Goal: Transaction & Acquisition: Purchase product/service

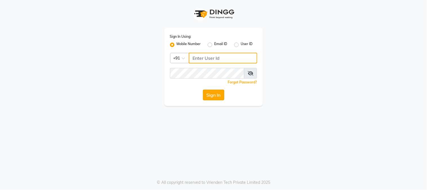
type input "7400099777"
click at [218, 91] on button "Sign In" at bounding box center [213, 95] width 21 height 11
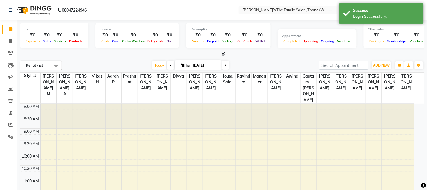
select select "en"
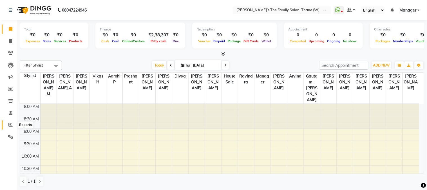
click at [10, 124] on icon at bounding box center [10, 125] width 4 height 4
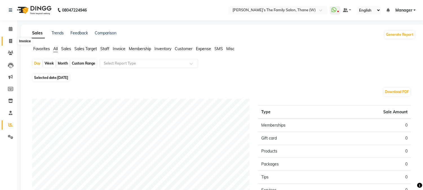
click at [10, 40] on icon at bounding box center [10, 41] width 3 height 4
select select "service"
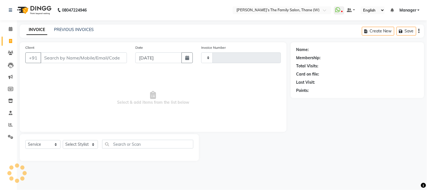
type input "3185"
select select "8004"
click at [54, 57] on input "Client" at bounding box center [84, 57] width 86 height 11
type input "T"
type input "t"
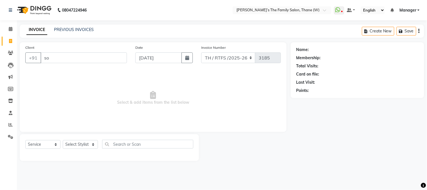
type input "s"
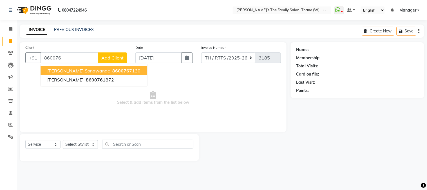
click at [61, 70] on span "[PERSON_NAME] sonawanae" at bounding box center [78, 71] width 63 height 6
type input "8600767130"
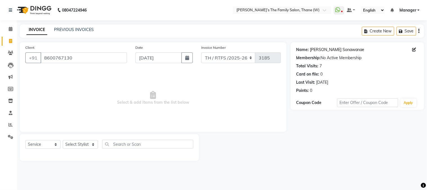
click at [325, 49] on link "Trupti Sonawanae" at bounding box center [337, 50] width 54 height 6
click at [7, 124] on span at bounding box center [11, 125] width 10 height 6
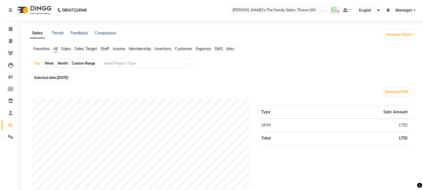
click at [60, 63] on div "Month" at bounding box center [62, 63] width 13 height 8
select select "9"
select select "2025"
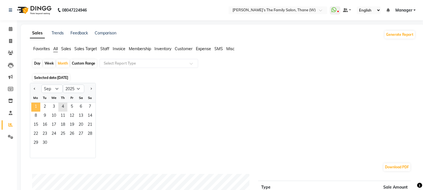
click at [34, 106] on span "1" at bounding box center [35, 107] width 9 height 9
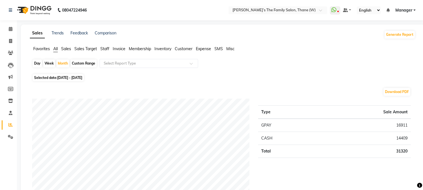
click at [105, 49] on span "Staff" at bounding box center [104, 48] width 9 height 5
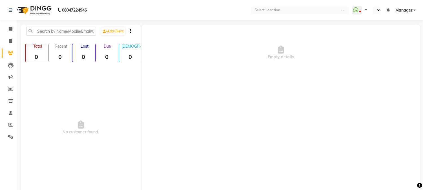
select select "en"
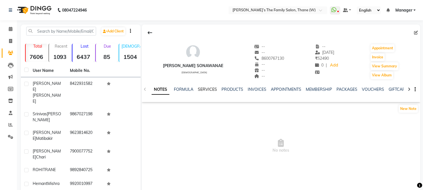
click at [203, 89] on link "SERVICES" at bounding box center [207, 89] width 19 height 5
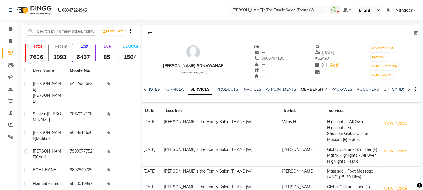
click at [311, 88] on link "MEMBERSHIP" at bounding box center [313, 89] width 26 height 5
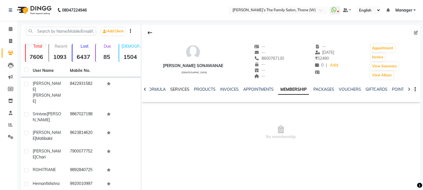
click at [181, 88] on link "SERVICES" at bounding box center [179, 89] width 19 height 5
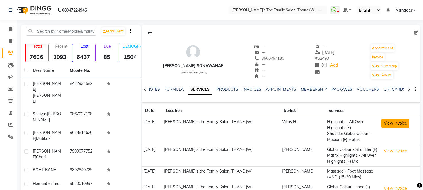
click at [386, 123] on button "View Invoice" at bounding box center [395, 123] width 28 height 9
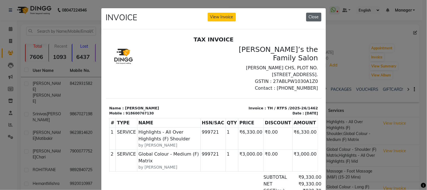
click at [311, 17] on button "Close" at bounding box center [313, 17] width 15 height 9
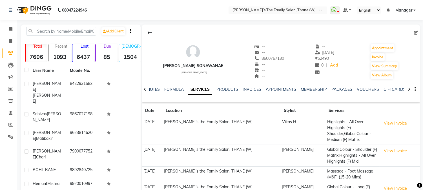
scroll to position [59, 0]
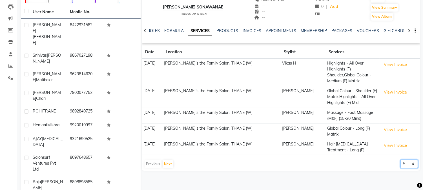
click at [408, 159] on select "5 10 50 100 500" at bounding box center [408, 163] width 17 height 9
select select "100"
click at [400, 159] on select "5 10 50 100 500" at bounding box center [408, 163] width 17 height 9
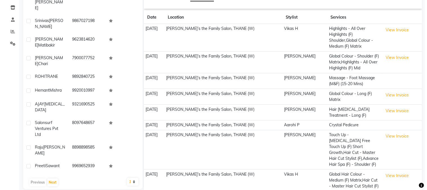
scroll to position [107, 0]
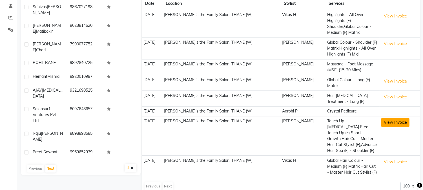
click at [396, 120] on button "View Invoice" at bounding box center [395, 122] width 28 height 9
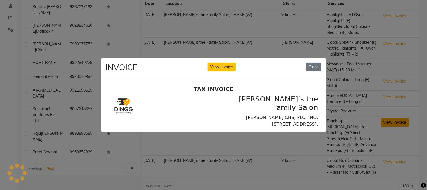
scroll to position [0, 0]
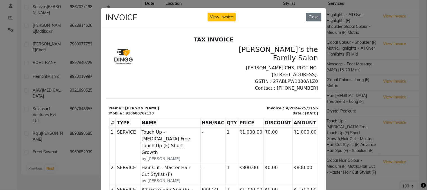
click at [378, 141] on ngb-modal-window "INVOICE View Invoice Close" at bounding box center [213, 95] width 427 height 190
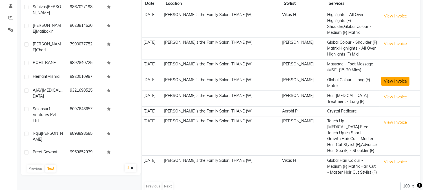
click at [400, 77] on button "View Invoice" at bounding box center [395, 81] width 28 height 9
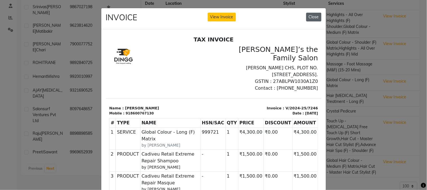
click at [310, 16] on button "Close" at bounding box center [313, 17] width 15 height 9
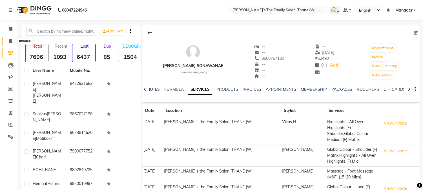
click at [10, 40] on icon at bounding box center [10, 41] width 3 height 4
select select "service"
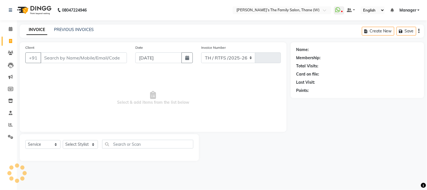
select select "8004"
type input "3185"
click at [84, 60] on input "Client" at bounding box center [84, 57] width 86 height 11
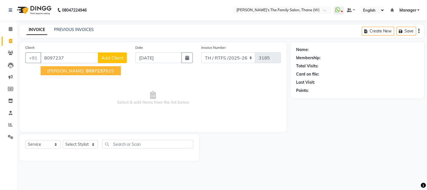
click at [59, 73] on span "[PERSON_NAME]" at bounding box center [65, 71] width 36 height 6
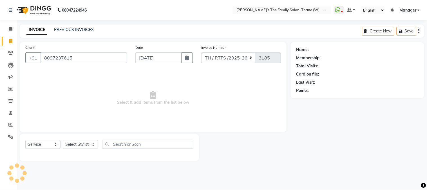
type input "8097237615"
select select "1: Object"
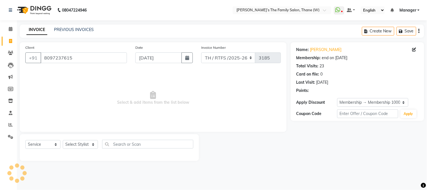
click at [59, 73] on span "Select & add items from the list below" at bounding box center [153, 98] width 256 height 56
click at [80, 145] on select "Select Stylist Aarohi P [PERSON_NAME] [PERSON_NAME] A [PERSON_NAME] .[PERSON_NA…" at bounding box center [80, 144] width 35 height 9
select select "35580"
click at [63, 140] on select "Select Stylist Aarohi P [PERSON_NAME] [PERSON_NAME] A [PERSON_NAME] .[PERSON_NA…" at bounding box center [80, 144] width 35 height 9
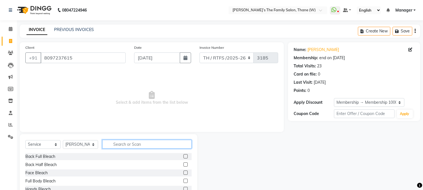
click at [131, 145] on input "text" at bounding box center [146, 144] width 89 height 9
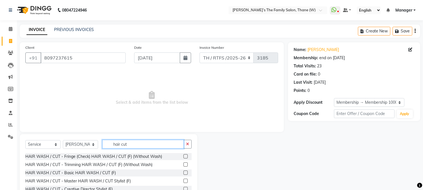
scroll to position [35, 0]
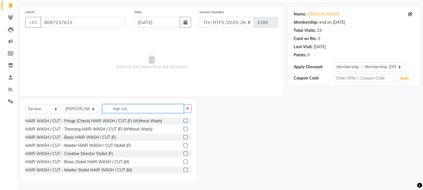
type input "hair cut"
click at [183, 160] on label at bounding box center [185, 161] width 4 height 4
click at [183, 160] on input "checkbox" at bounding box center [185, 162] width 4 height 4
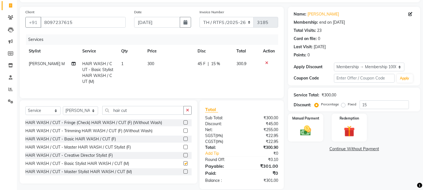
checkbox input "false"
drag, startPoint x: 149, startPoint y: 107, endPoint x: 143, endPoint y: 114, distance: 9.0
click at [143, 114] on div "Select Service Product Membership Package Voucher Prepaid Gift Card Select Styl…" at bounding box center [108, 141] width 177 height 83
click at [143, 114] on input "hair cut" at bounding box center [142, 110] width 81 height 9
type input "h"
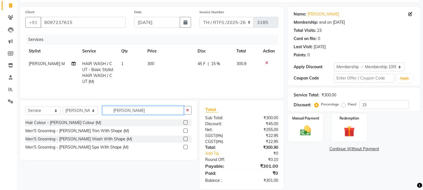
type input "[PERSON_NAME]"
click at [185, 133] on label at bounding box center [185, 130] width 4 height 4
click at [185, 133] on input "checkbox" at bounding box center [185, 131] width 4 height 4
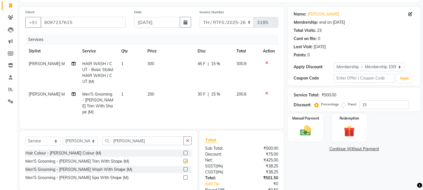
checkbox input "false"
click at [150, 65] on span "300" at bounding box center [150, 63] width 7 height 5
select select "35580"
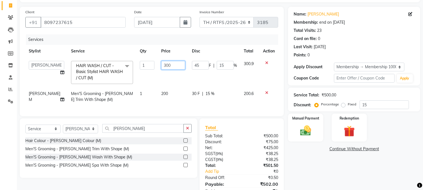
click at [169, 63] on input "300" at bounding box center [173, 65] width 24 height 9
type input "3"
type input "350"
click at [139, 144] on div "Select Service Product Membership Package Voucher Prepaid Gift Card Select Styl…" at bounding box center [108, 147] width 177 height 59
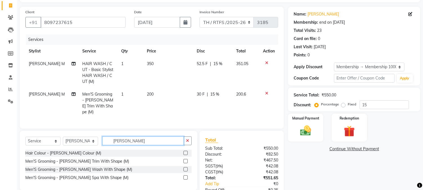
click at [138, 138] on input "[PERSON_NAME]" at bounding box center [142, 140] width 81 height 9
type input "b"
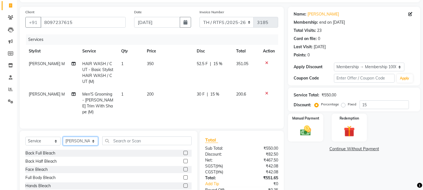
click at [87, 137] on select "Select Stylist Aarohi P [PERSON_NAME] [PERSON_NAME] A [PERSON_NAME] .[PERSON_NA…" at bounding box center [80, 141] width 35 height 9
select select "87859"
click at [63, 137] on select "Select Stylist Aarohi P [PERSON_NAME] [PERSON_NAME] A [PERSON_NAME] .[PERSON_NA…" at bounding box center [80, 141] width 35 height 9
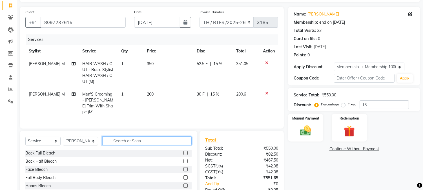
click at [130, 138] on input "text" at bounding box center [146, 140] width 89 height 9
type input "p"
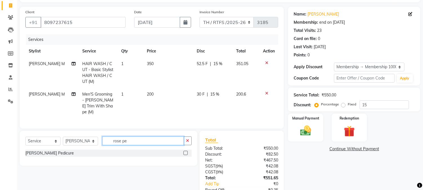
type input "rose pe"
click at [184, 151] on label at bounding box center [185, 153] width 4 height 4
click at [184, 151] on input "checkbox" at bounding box center [185, 153] width 4 height 4
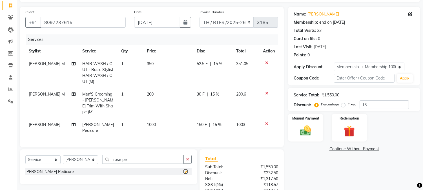
checkbox input "false"
click at [153, 118] on td "1000" at bounding box center [168, 127] width 50 height 19
select select "87859"
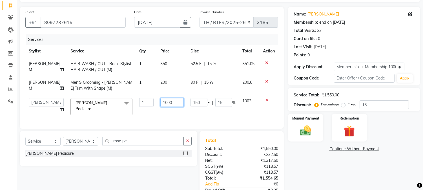
click at [161, 103] on input "1000" at bounding box center [171, 102] width 23 height 9
type input "1200"
click at [344, 165] on div "Name: [PERSON_NAME] Membership: end on [DATE] Total Visits: 23 Card on file: 0 …" at bounding box center [356, 113] width 136 height 213
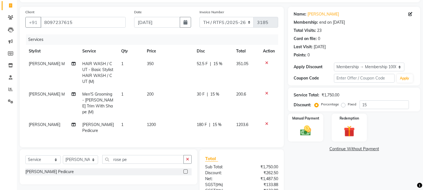
click at [422, 165] on div "Name: [PERSON_NAME] Membership: end on [DATE] Total Visits: 23 Card on file: 0 …" at bounding box center [356, 122] width 136 height 231
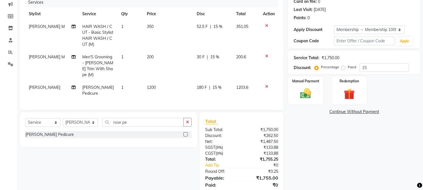
scroll to position [73, 0]
click at [310, 92] on img at bounding box center [305, 92] width 19 height 13
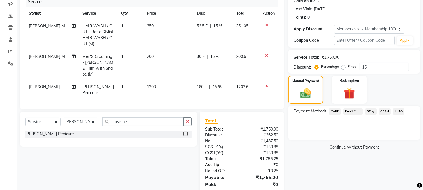
click at [208, 162] on link "Add Tip" at bounding box center [225, 165] width 48 height 6
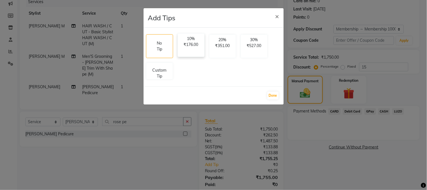
click at [197, 37] on p "10%" at bounding box center [191, 39] width 20 height 6
select select "35580"
select select "87859"
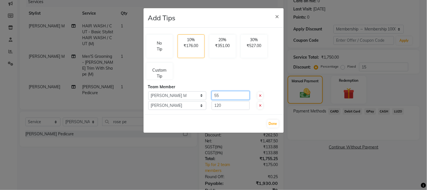
click at [236, 96] on input "55" at bounding box center [231, 95] width 38 height 9
type input "5"
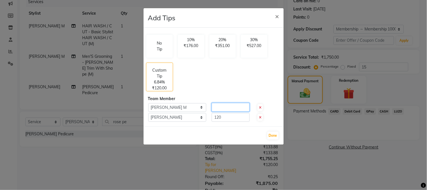
click at [233, 110] on input "number" at bounding box center [231, 107] width 38 height 9
click at [233, 119] on input "120" at bounding box center [231, 117] width 38 height 9
type input "1"
type input "50"
click at [220, 109] on input "number" at bounding box center [231, 107] width 38 height 9
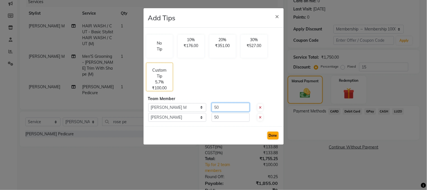
type input "50"
click at [272, 135] on button "Done" at bounding box center [273, 136] width 11 height 8
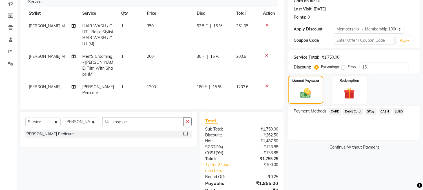
click at [370, 110] on span "GPay" at bounding box center [371, 111] width 12 height 6
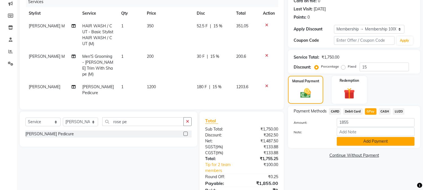
click at [360, 142] on button "Add Payment" at bounding box center [376, 141] width 78 height 9
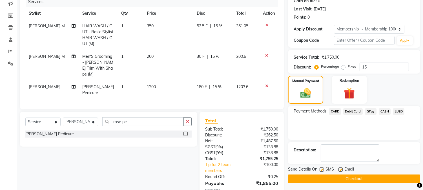
click at [359, 179] on button "Checkout" at bounding box center [354, 178] width 132 height 9
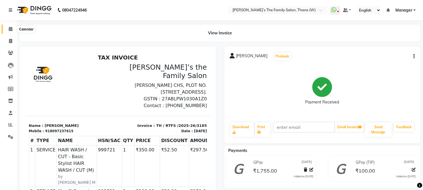
click at [9, 29] on icon at bounding box center [11, 29] width 4 height 4
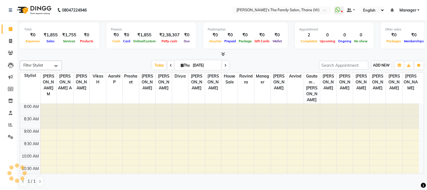
scroll to position [125, 0]
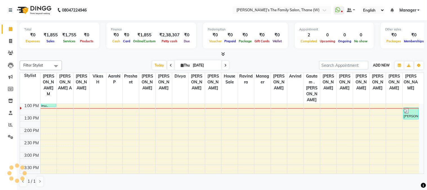
click at [381, 66] on span "ADD NEW" at bounding box center [381, 65] width 17 height 4
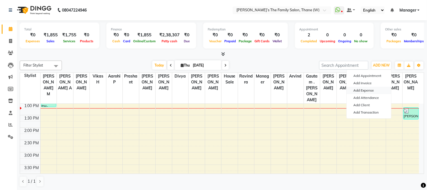
click at [370, 92] on link "Add Expense" at bounding box center [369, 90] width 44 height 7
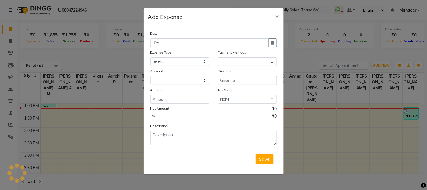
select select "1"
select select "4301"
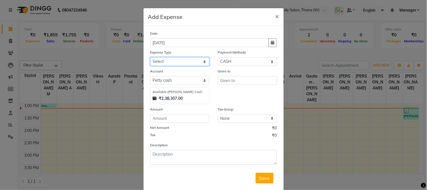
click at [185, 61] on select "Select Advance Salary Bank charges Car maintenance Cash transfer to bank Cash t…" at bounding box center [179, 61] width 59 height 9
select select "22628"
click at [150, 57] on select "Select Advance Salary Bank charges Car maintenance Cash transfer to bank Cash t…" at bounding box center [179, 61] width 59 height 9
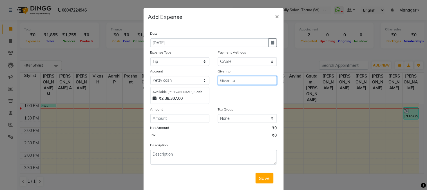
click at [254, 82] on input "text" at bounding box center [247, 80] width 59 height 9
click at [249, 92] on button "Anur adha" at bounding box center [240, 92] width 44 height 9
type input "[PERSON_NAME]"
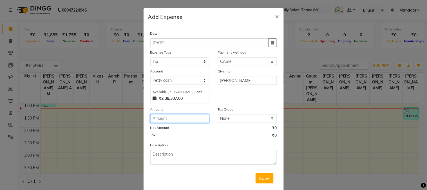
click at [164, 120] on input "number" at bounding box center [179, 118] width 59 height 9
type input "100"
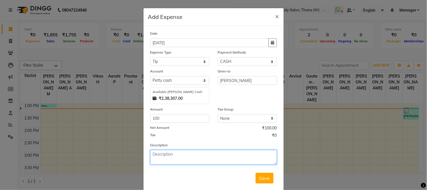
click at [178, 154] on textarea at bounding box center [213, 157] width 127 height 15
click at [215, 164] on textarea "tip for kajal and [PERSON_NAME]" at bounding box center [213, 157] width 127 height 15
type textarea "tip for kajal and [PERSON_NAME]"
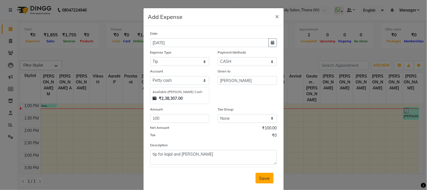
click at [266, 180] on span "Save" at bounding box center [264, 178] width 11 height 6
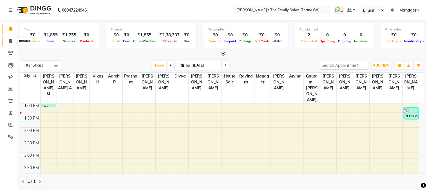
click at [10, 41] on icon at bounding box center [10, 41] width 3 height 4
select select "service"
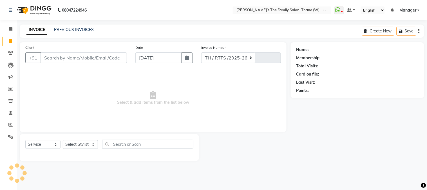
select select "8004"
type input "3186"
click at [61, 57] on input "Client" at bounding box center [84, 57] width 86 height 11
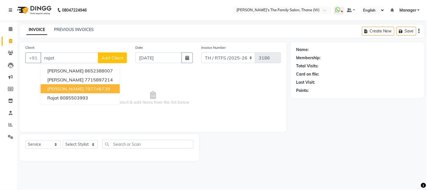
click at [75, 85] on button "[PERSON_NAME] 797746739" at bounding box center [80, 88] width 79 height 9
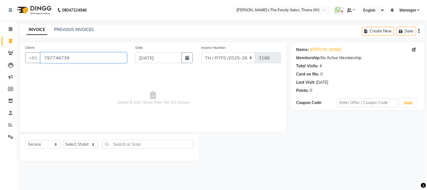
click at [88, 57] on input "797746739" at bounding box center [84, 57] width 86 height 11
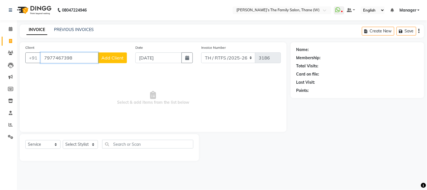
type input "7977467398"
click at [121, 56] on span "Add Client" at bounding box center [112, 58] width 22 height 6
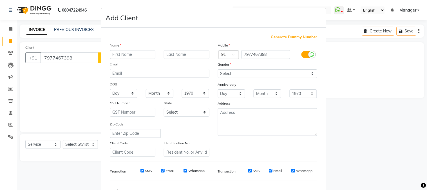
click at [144, 50] on input "text" at bounding box center [133, 54] width 46 height 9
type input "rajat"
click at [169, 55] on input "text" at bounding box center [187, 54] width 46 height 9
type input "[PERSON_NAME]"
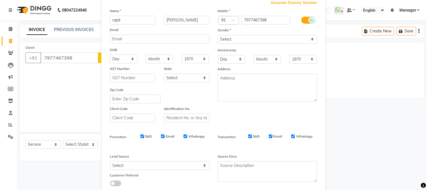
scroll to position [33, 0]
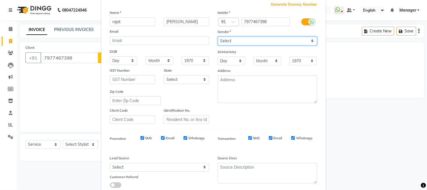
click at [311, 39] on select "Select [DEMOGRAPHIC_DATA] [DEMOGRAPHIC_DATA] Other Prefer Not To Say" at bounding box center [267, 41] width 99 height 9
click at [218, 37] on select "Select [DEMOGRAPHIC_DATA] [DEMOGRAPHIC_DATA] Other Prefer Not To Say" at bounding box center [267, 41] width 99 height 9
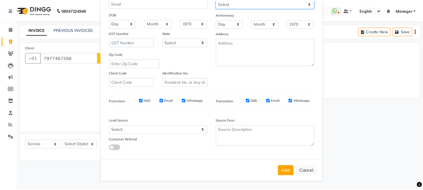
scroll to position [69, 0]
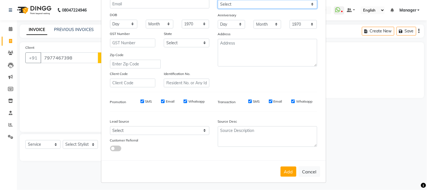
click at [274, 2] on select "Select [DEMOGRAPHIC_DATA] [DEMOGRAPHIC_DATA] Other Prefer Not To Say" at bounding box center [267, 4] width 99 height 9
select select "[DEMOGRAPHIC_DATA]"
click at [218, 0] on select "Select [DEMOGRAPHIC_DATA] [DEMOGRAPHIC_DATA] Other Prefer Not To Say" at bounding box center [267, 4] width 99 height 9
click at [283, 170] on button "Add" at bounding box center [289, 171] width 16 height 10
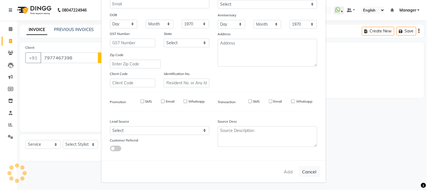
select select
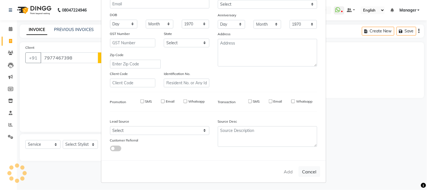
select select
checkbox input "false"
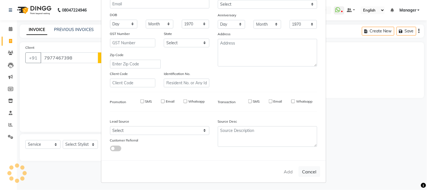
checkbox input "false"
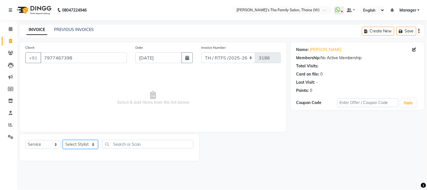
click at [88, 145] on select "Select Stylist Aarohi P [PERSON_NAME] [PERSON_NAME] A [PERSON_NAME] .[PERSON_NA…" at bounding box center [80, 144] width 35 height 9
select select "35580"
click at [63, 140] on select "Select Stylist Aarohi P [PERSON_NAME] [PERSON_NAME] A [PERSON_NAME] .[PERSON_NA…" at bounding box center [80, 144] width 35 height 9
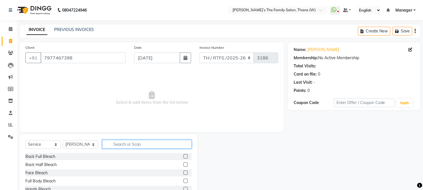
click at [129, 143] on input "text" at bounding box center [146, 144] width 89 height 9
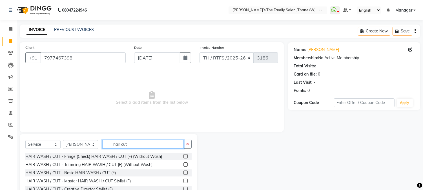
scroll to position [35, 0]
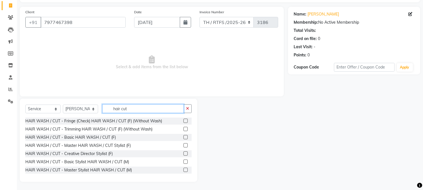
type input "hair cut"
click at [183, 160] on label at bounding box center [185, 161] width 4 height 4
click at [183, 160] on input "checkbox" at bounding box center [185, 162] width 4 height 4
checkbox input "true"
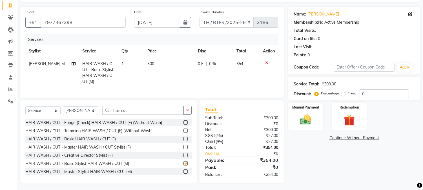
click at [183, 157] on label at bounding box center [185, 155] width 4 height 4
click at [183, 157] on input "checkbox" at bounding box center [185, 155] width 4 height 4
checkbox input "true"
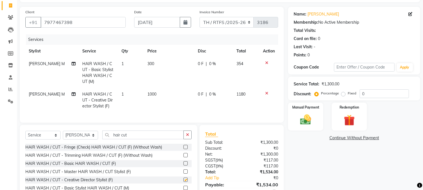
checkbox input "false"
click at [266, 93] on icon at bounding box center [266, 93] width 3 height 4
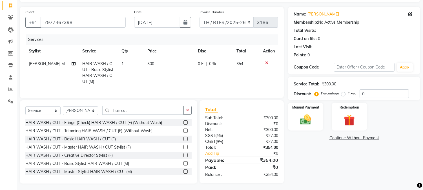
click at [144, 119] on div "Select Service Product Membership Package Voucher Prepaid Gift Card Select Styl…" at bounding box center [108, 112] width 166 height 13
click at [145, 111] on input "hair cut" at bounding box center [142, 110] width 81 height 9
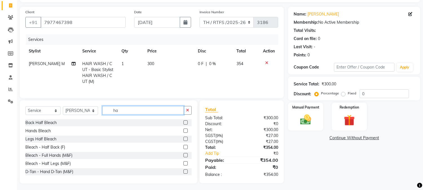
type input "h"
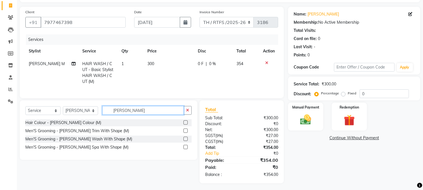
type input "[PERSON_NAME]"
click at [186, 133] on label at bounding box center [185, 130] width 4 height 4
click at [186, 133] on input "checkbox" at bounding box center [185, 131] width 4 height 4
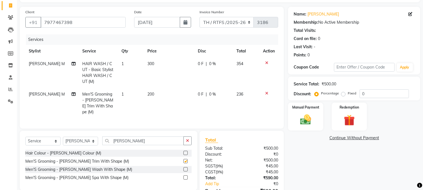
checkbox input "false"
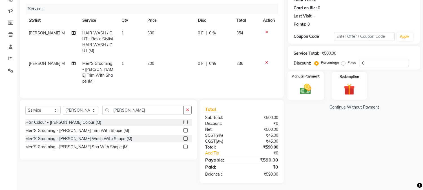
click at [315, 84] on div "Manual Payment" at bounding box center [305, 85] width 37 height 29
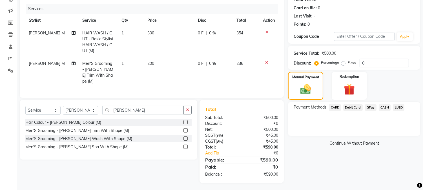
click at [370, 107] on span "GPay" at bounding box center [371, 107] width 12 height 6
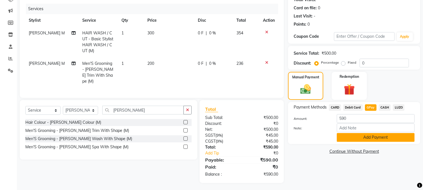
click at [372, 137] on button "Add Payment" at bounding box center [376, 137] width 78 height 9
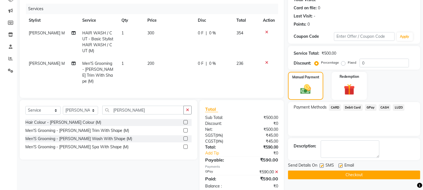
click at [349, 176] on button "Checkout" at bounding box center [354, 174] width 132 height 9
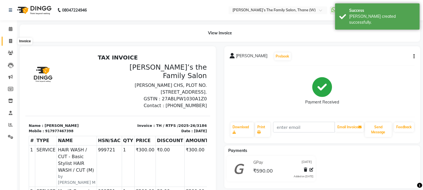
click at [12, 39] on icon at bounding box center [10, 41] width 3 height 4
select select "service"
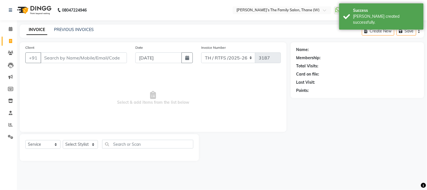
click at [63, 59] on input "Client" at bounding box center [84, 57] width 86 height 11
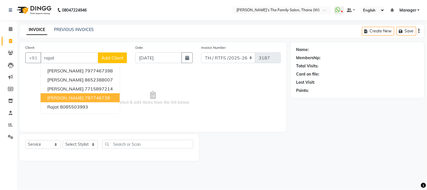
click at [70, 94] on button "[PERSON_NAME] 797746739" at bounding box center [80, 97] width 79 height 9
type input "797746739"
